Goal: Check status

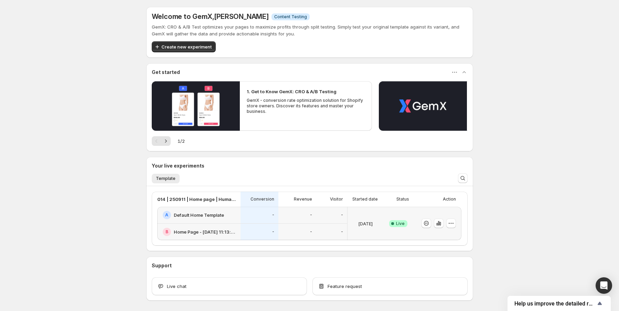
click at [78, 72] on div "Welcome to GemX , [PERSON_NAME] Info Content Testing GemX: CRO & A/B Test optim…" at bounding box center [309, 169] width 619 height 338
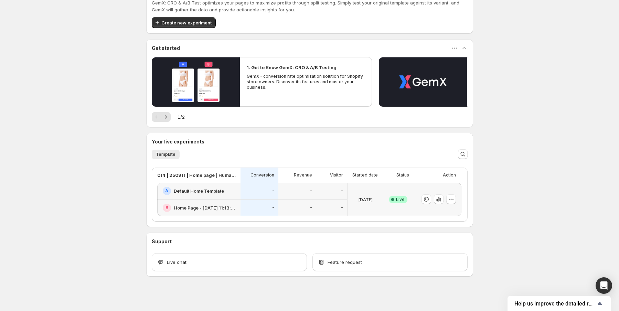
scroll to position [27, 0]
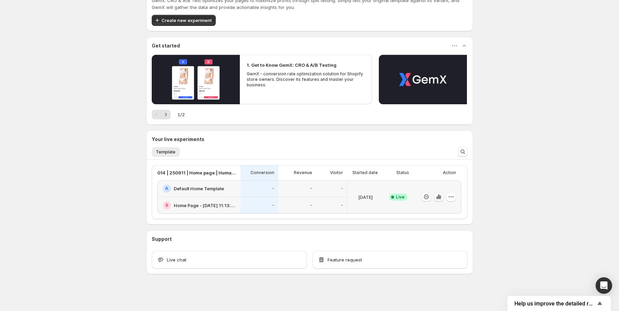
click at [437, 197] on icon "button" at bounding box center [438, 196] width 7 height 7
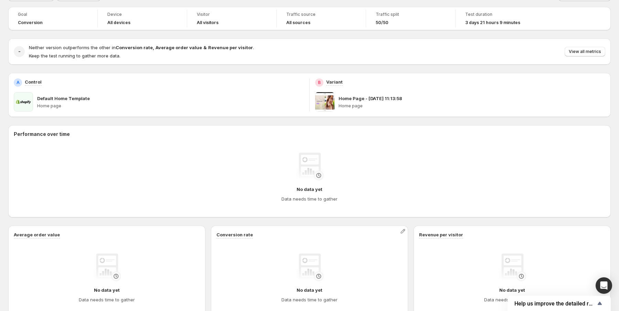
scroll to position [28, 0]
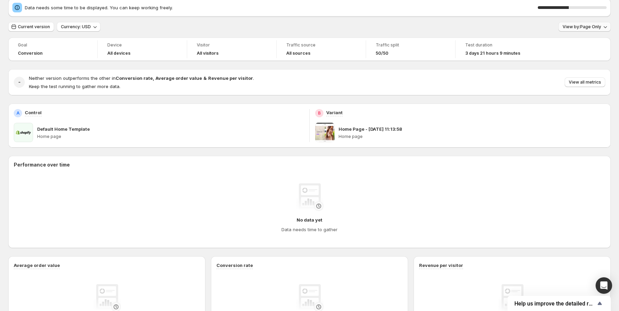
click at [584, 26] on span "View by: Page Only" at bounding box center [582, 27] width 39 height 6
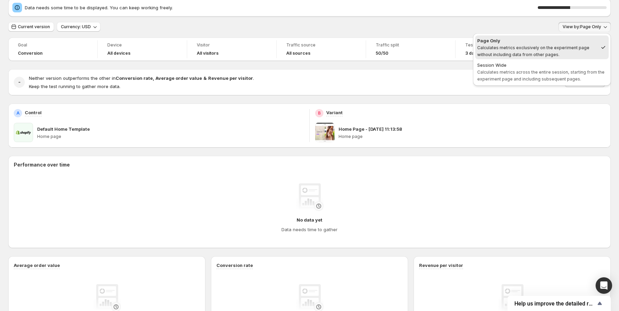
click at [489, 20] on div "Data needs some time to be displayed. You can keep working freely. 47 % Current…" at bounding box center [309, 224] width 603 height 451
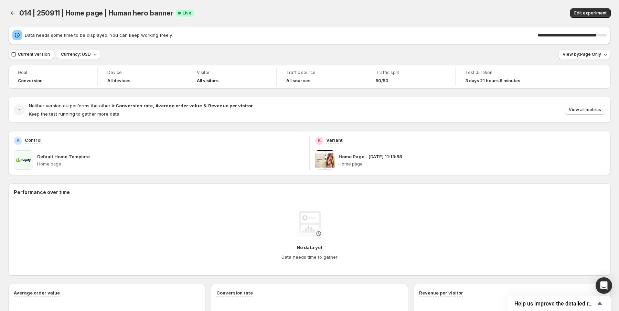
scroll to position [0, 0]
click at [33, 57] on span "Current version" at bounding box center [34, 55] width 32 height 6
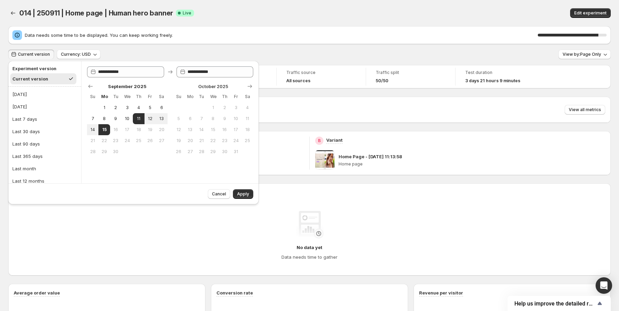
click at [131, 49] on div "Data needs some time to be displayed. You can keep working freely. 88 % Current…" at bounding box center [309, 251] width 603 height 451
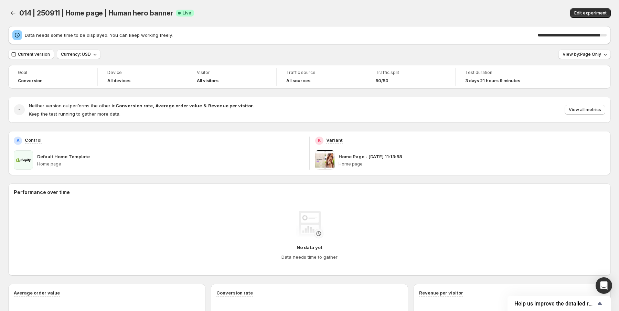
click at [244, 10] on div "014 | 250911 | Home page | Human hero banner Success Complete Live" at bounding box center [198, 13] width 359 height 10
click at [252, 15] on div "014 | 250911 | Home page | Human hero banner Success Complete Live" at bounding box center [198, 13] width 359 height 10
